Goal: Find specific page/section: Find specific page/section

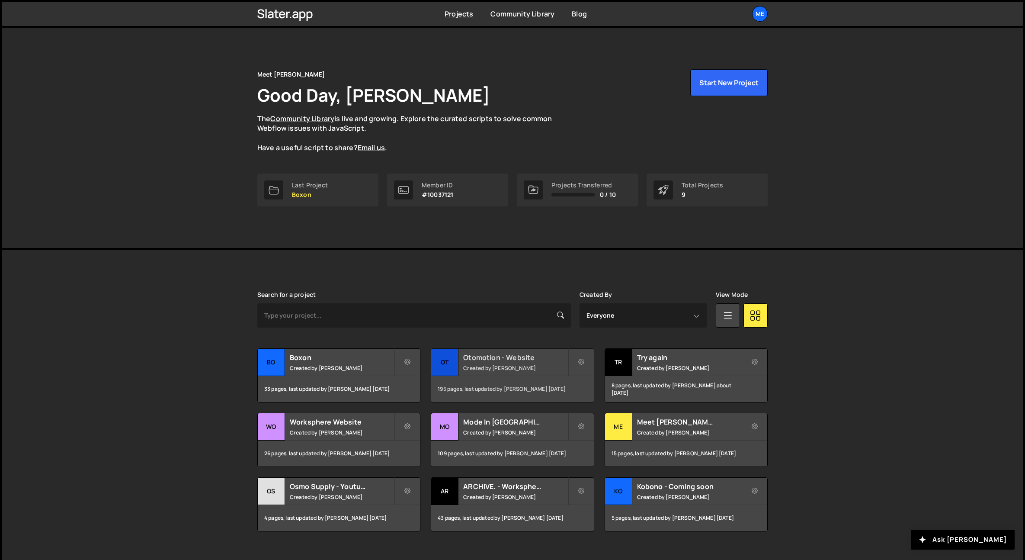
click at [503, 356] on h2 "Otomotion - Website" at bounding box center [515, 358] width 104 height 10
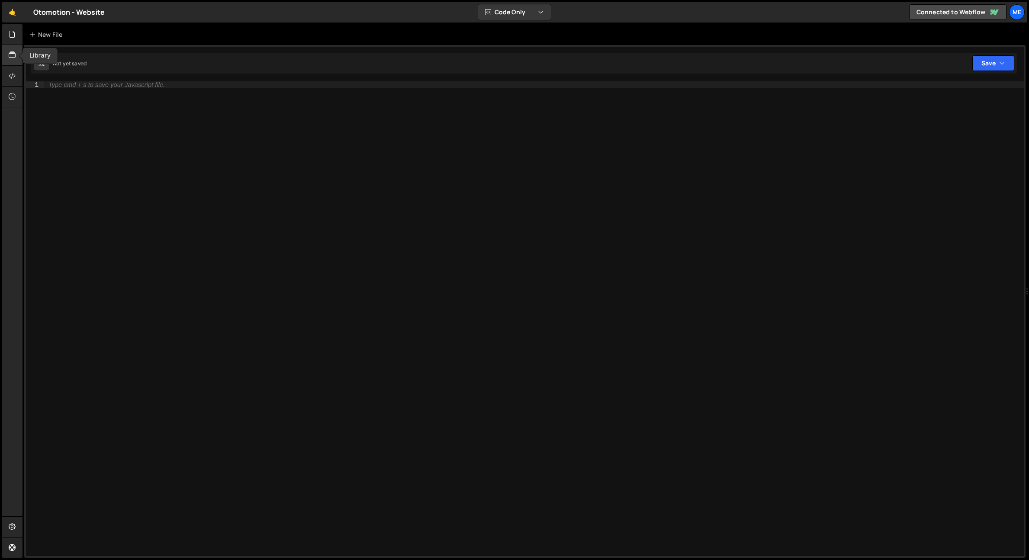
click at [13, 54] on icon at bounding box center [12, 55] width 7 height 10
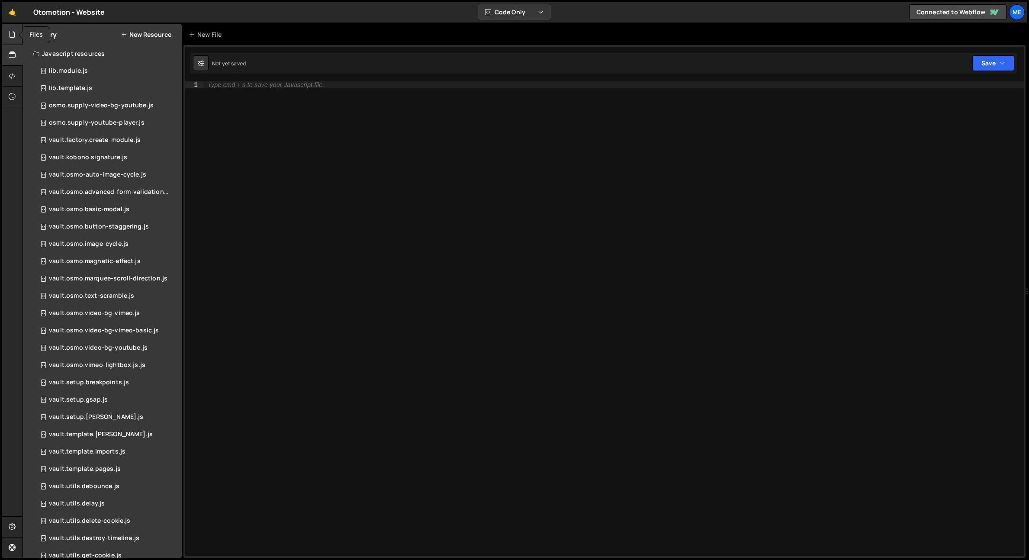
click at [12, 39] on div at bounding box center [12, 34] width 21 height 21
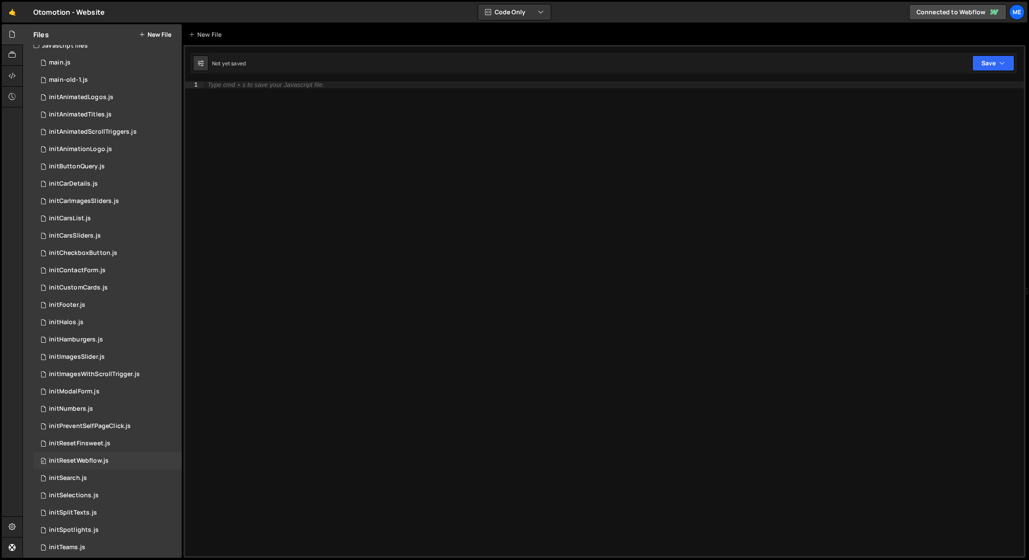
scroll to position [10, 0]
click at [90, 150] on div "initAnimationLogo.js" at bounding box center [80, 148] width 63 height 8
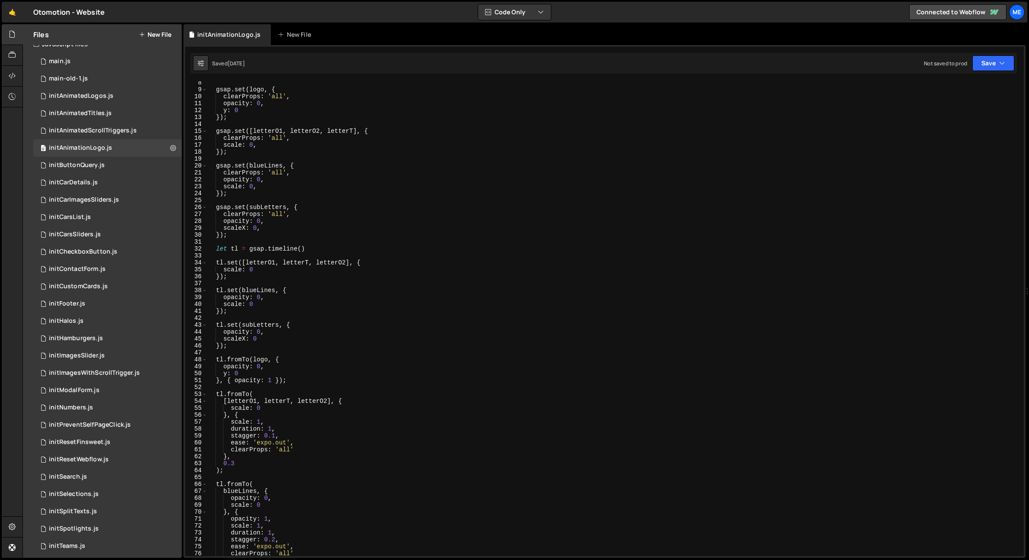
scroll to position [16, 0]
